Goal: Transaction & Acquisition: Purchase product/service

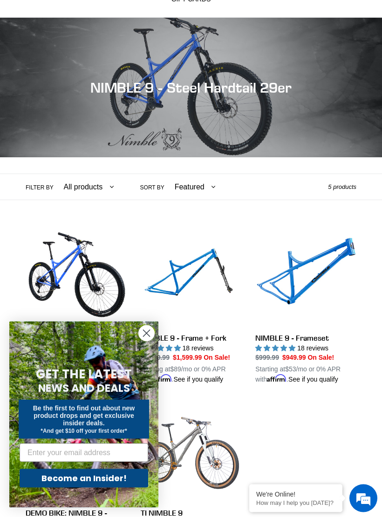
scroll to position [64, 0]
click at [152, 332] on circle "Close dialog" at bounding box center [146, 333] width 15 height 15
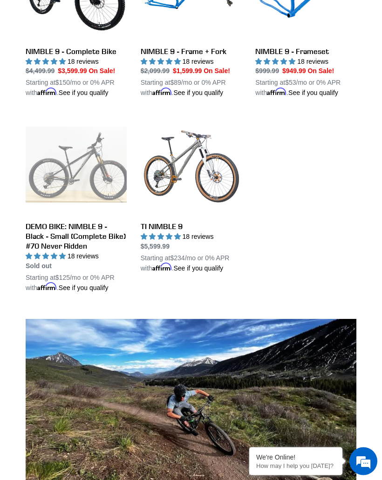
scroll to position [342, 0]
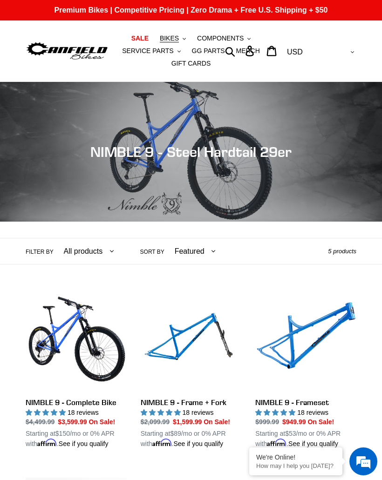
click at [169, 34] on span "BIKES" at bounding box center [169, 38] width 19 height 8
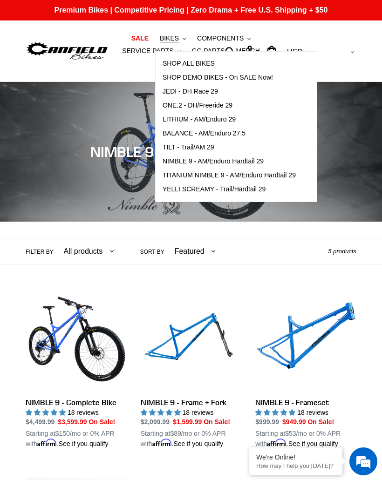
click at [250, 189] on span "YELLI SCREAMY - Trail/Hardtail 29" at bounding box center [213, 189] width 103 height 8
click at [84, 338] on link "NIMBLE 9 - Complete Bike" at bounding box center [76, 369] width 101 height 159
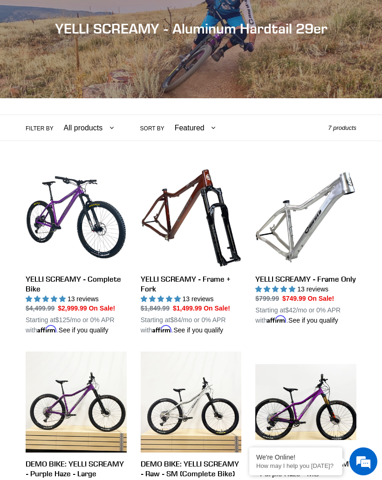
scroll to position [126, 0]
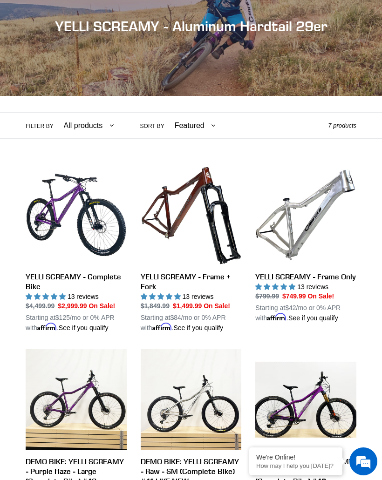
click at [89, 275] on link "YELLI SCREAMY - Complete Bike" at bounding box center [76, 248] width 101 height 169
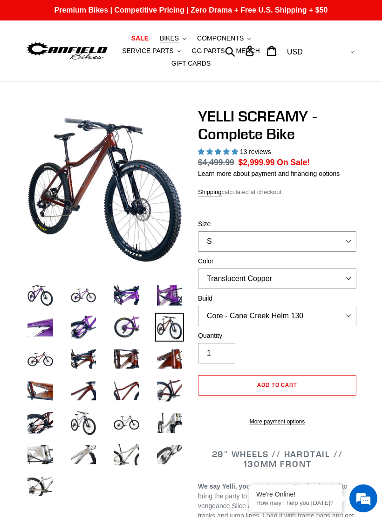
select select "highest-rating"
click at [334, 234] on select "S M L XL" at bounding box center [277, 241] width 158 height 20
select select "L"
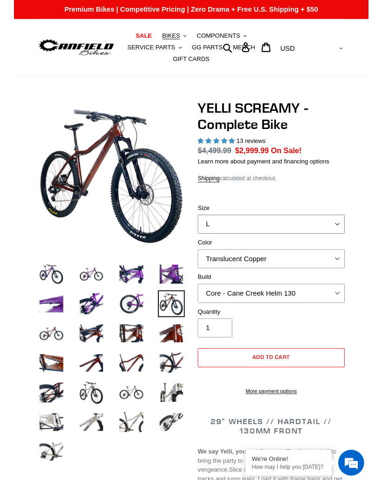
scroll to position [37, 0]
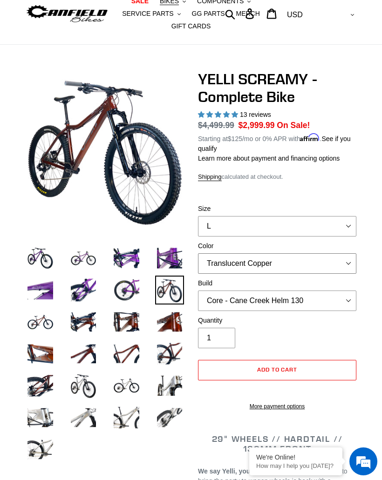
click at [313, 260] on select "Translucent Copper Purple Haze Raw" at bounding box center [277, 263] width 158 height 20
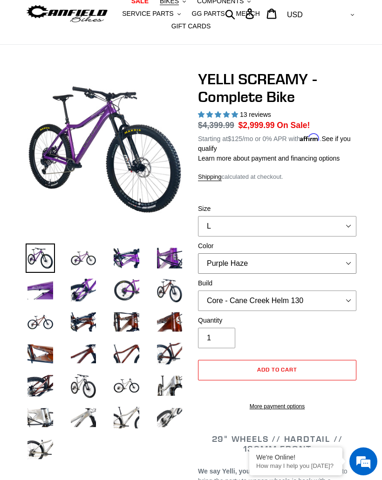
click at [303, 261] on select "Translucent Copper Purple Haze Raw" at bounding box center [277, 263] width 158 height 20
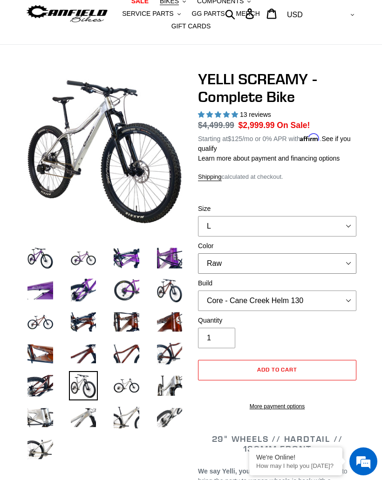
click at [281, 256] on select "Translucent Copper Purple Haze Raw" at bounding box center [277, 263] width 158 height 20
select select "Purple Haze"
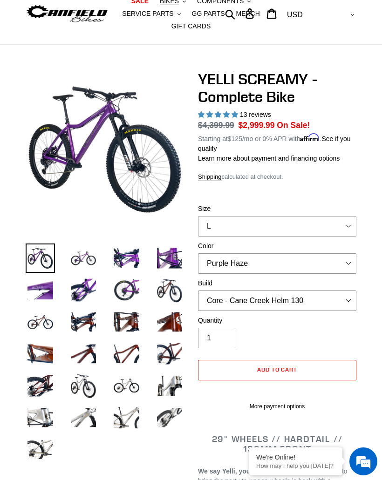
click at [306, 295] on select "Core - Cane Creek Helm 130 Pro - Cane Creek Helm 130 Core - Fox 34 SL Factory G…" at bounding box center [277, 301] width 158 height 20
click at [290, 300] on select "Core - Cane Creek Helm 130 Pro - Cane Creek Helm 130 Core - Fox 34 SL Factory G…" at bounding box center [277, 301] width 158 height 20
click at [286, 295] on select "Core - Cane Creek Helm 130 Pro - Cane Creek Helm 130 Core - Fox 34 SL Factory G…" at bounding box center [277, 301] width 158 height 20
click at [297, 296] on select "Core - Cane Creek Helm 130 Pro - Cane Creek Helm 130 Core - Fox 34 SL Factory G…" at bounding box center [277, 301] width 158 height 20
click at [291, 293] on select "Core - Cane Creek Helm 130 Pro - Cane Creek Helm 130 Core - Fox 34 SL Factory G…" at bounding box center [277, 301] width 158 height 20
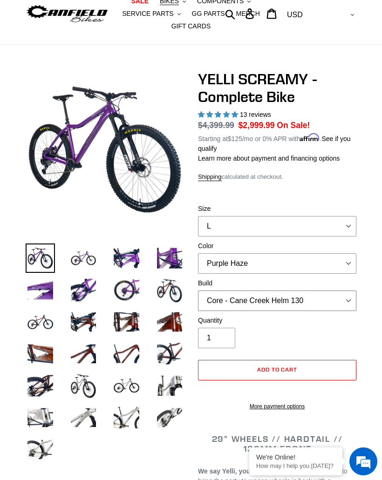
select select "Core - RockShox Pike Ultimate 130"
click at [312, 293] on select "Core - Cane Creek Helm 130 Pro - Cane Creek Helm 130 Core - Fox 34 SL Factory G…" at bounding box center [277, 301] width 158 height 20
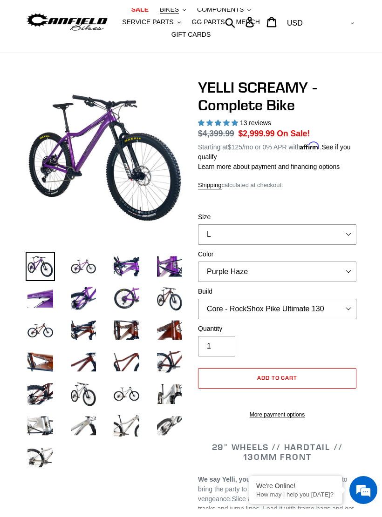
scroll to position [27, 0]
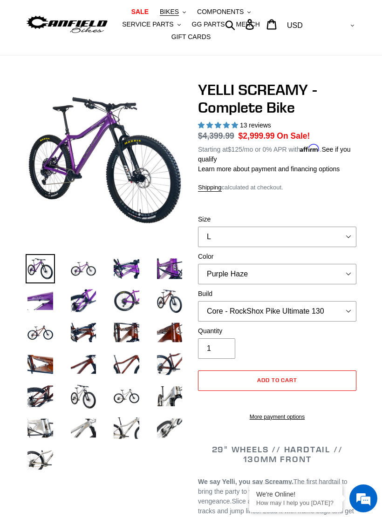
click at [88, 267] on img at bounding box center [83, 268] width 29 height 29
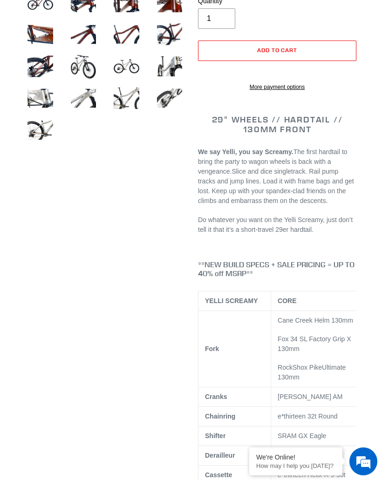
scroll to position [308, 0]
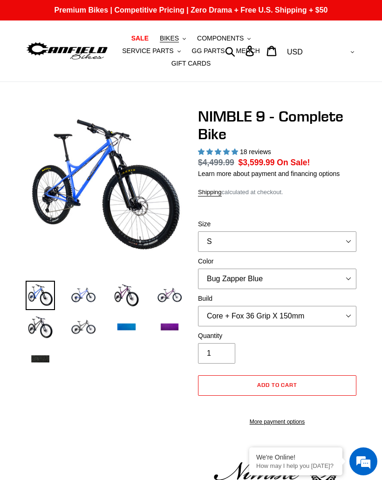
select select "highest-rating"
click at [325, 231] on select "S M L XL" at bounding box center [277, 241] width 158 height 20
select select "L"
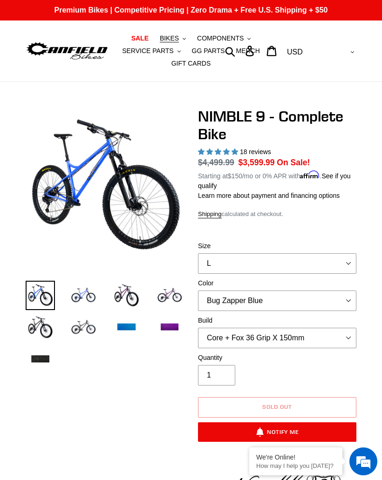
click at [302, 278] on label "Color" at bounding box center [277, 283] width 158 height 10
click at [302, 291] on select "Bug Zapper Blue Purple Haze - Sold Out Galaxy Black" at bounding box center [277, 301] width 158 height 20
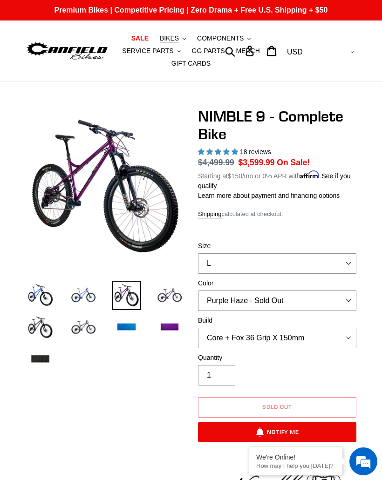
click at [309, 297] on select "Bug Zapper Blue Purple Haze - Sold Out Galaxy Black" at bounding box center [277, 301] width 158 height 20
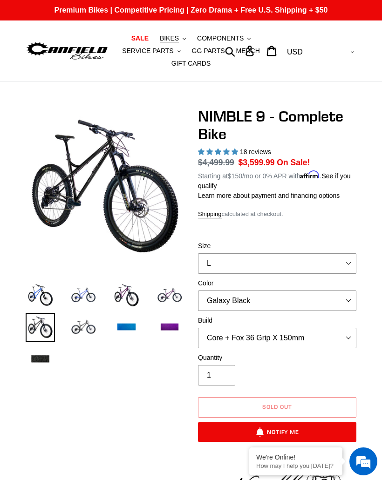
click at [300, 305] on select "Bug Zapper Blue Purple Haze - Sold Out Galaxy Black" at bounding box center [277, 301] width 158 height 20
select select "Purple Haze - Sold Out"
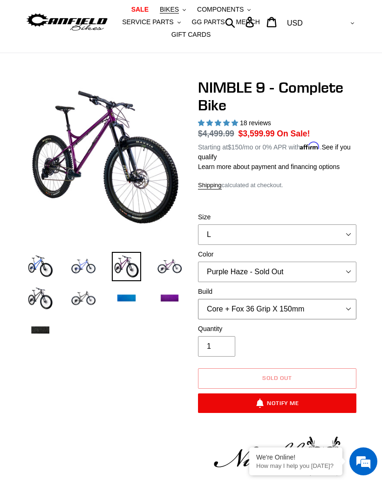
click at [305, 307] on select "Core + Fox 36 Grip X 150mm Pro + Fox 36 Grip X 150mm Core + RockShox Lyrik Ulti…" at bounding box center [277, 309] width 158 height 20
click at [306, 299] on select "Core + Fox 36 Grip X 150mm Pro + Fox 36 Grip X 150mm Core + RockShox Lyrik Ulti…" at bounding box center [277, 309] width 158 height 20
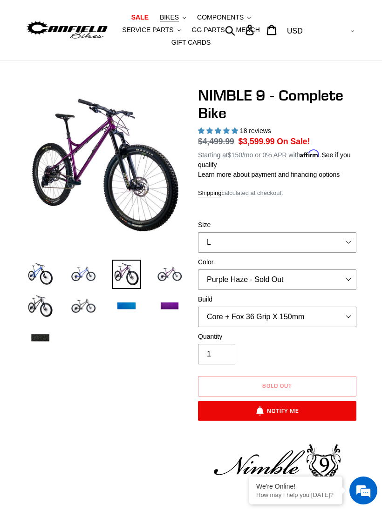
scroll to position [25, 0]
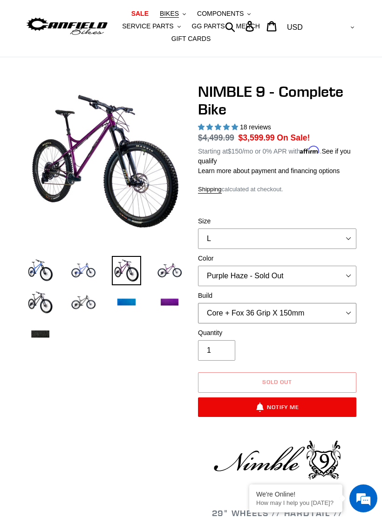
click at [325, 308] on select "Core + Fox 36 Grip X 150mm Pro + Fox 36 Grip X 150mm Core + RockShox Lyrik Ulti…" at bounding box center [277, 313] width 158 height 20
select select "Core + RockShox Lyrik Ultimate 150mm"
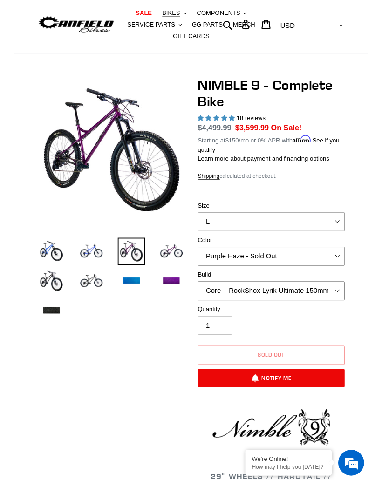
scroll to position [62, 0]
